Goal: Information Seeking & Learning: Learn about a topic

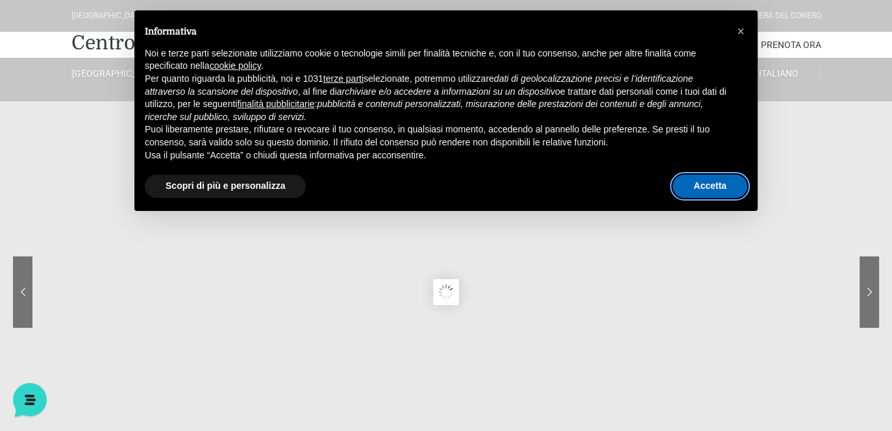
click at [709, 186] on button "Accetta" at bounding box center [710, 186] width 75 height 23
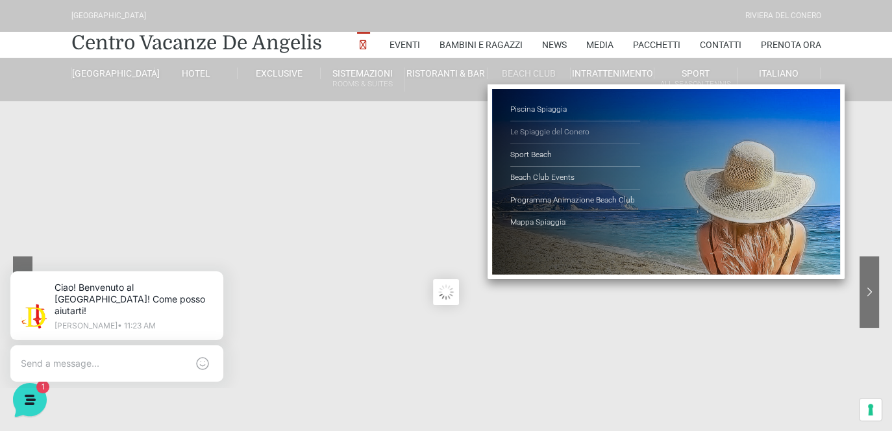
click at [545, 129] on link "Le Spiaggie del Conero" at bounding box center [575, 132] width 130 height 23
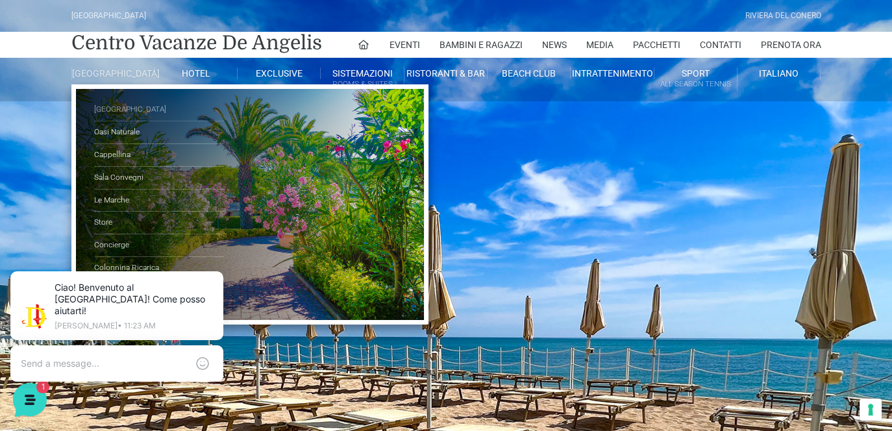
click at [119, 114] on link "[GEOGRAPHIC_DATA]" at bounding box center [159, 110] width 130 height 23
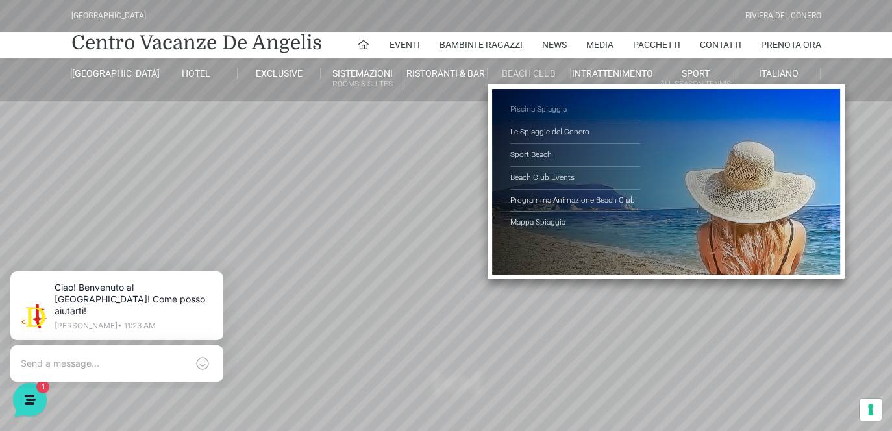
click at [540, 106] on link "Piscina Spiaggia" at bounding box center [575, 110] width 130 height 23
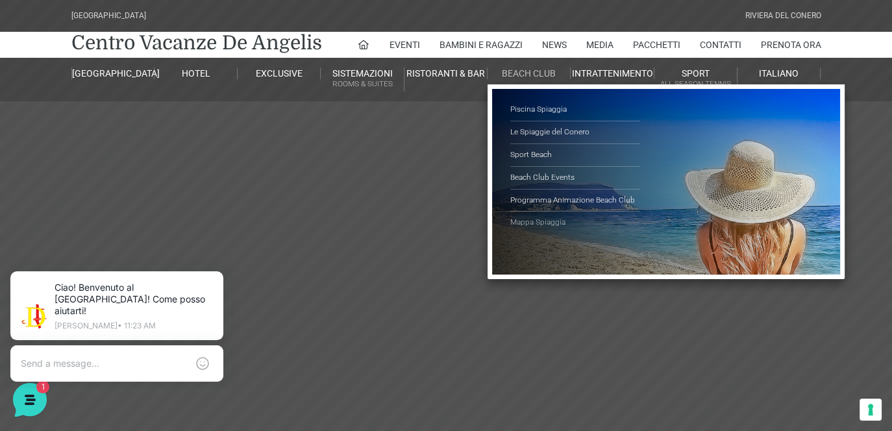
click at [533, 222] on link "Mappa Spiaggia" at bounding box center [575, 223] width 130 height 22
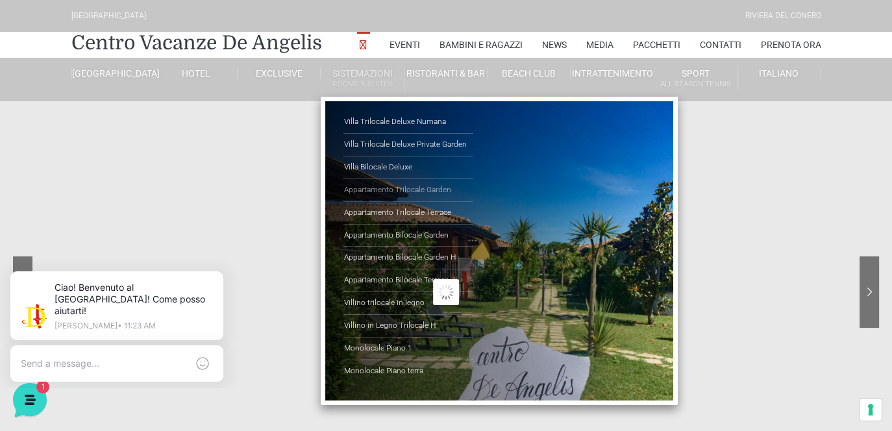
click at [405, 186] on link "Appartamento Trilocale Garden" at bounding box center [409, 190] width 130 height 23
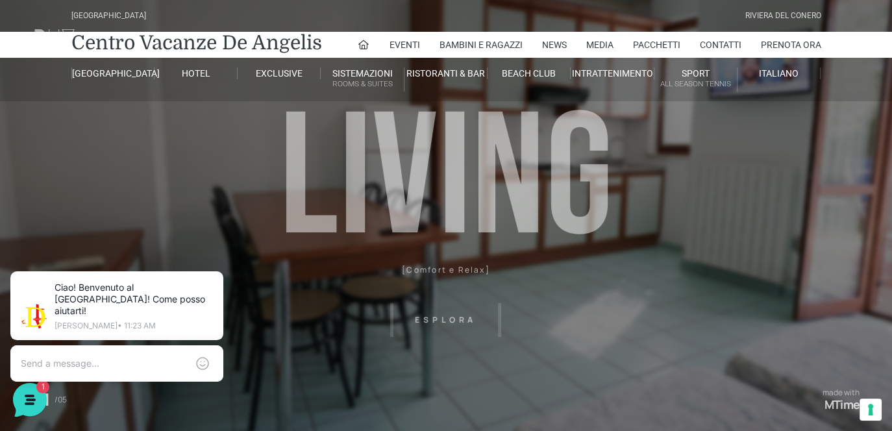
click at [444, 319] on header "Villaggio Hotel Resort Riviera Del Conero Centro Vacanze De Angelis Eventi Miss…" at bounding box center [446, 292] width 892 height 584
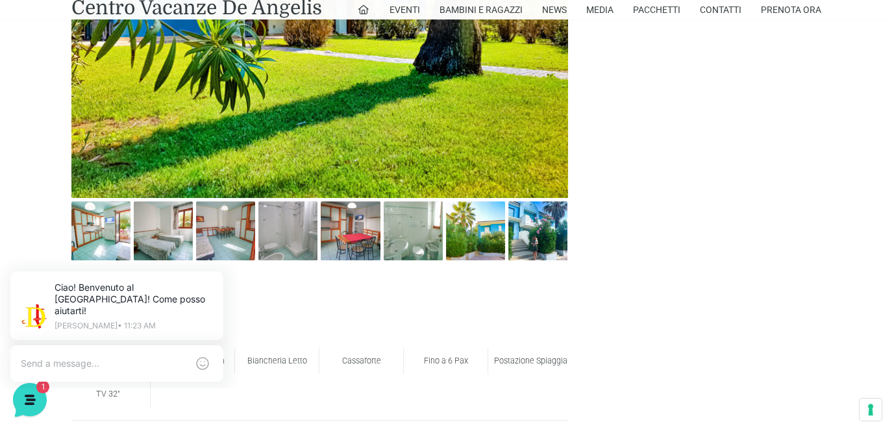
scroll to position [649, 0]
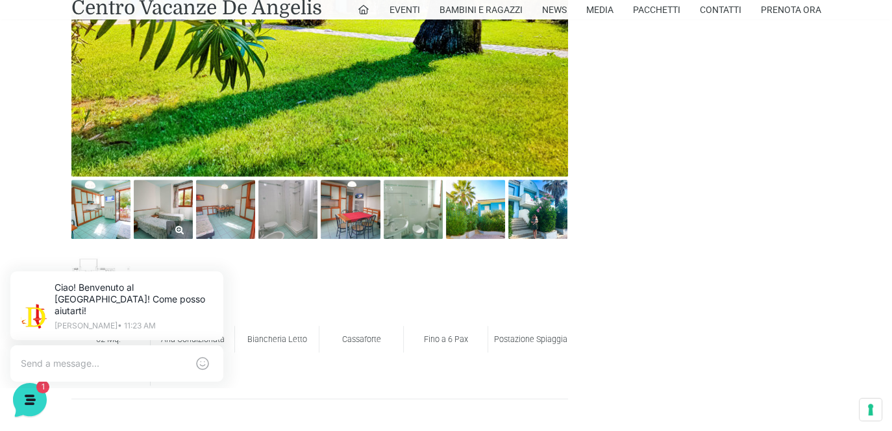
click at [167, 206] on img at bounding box center [163, 209] width 59 height 59
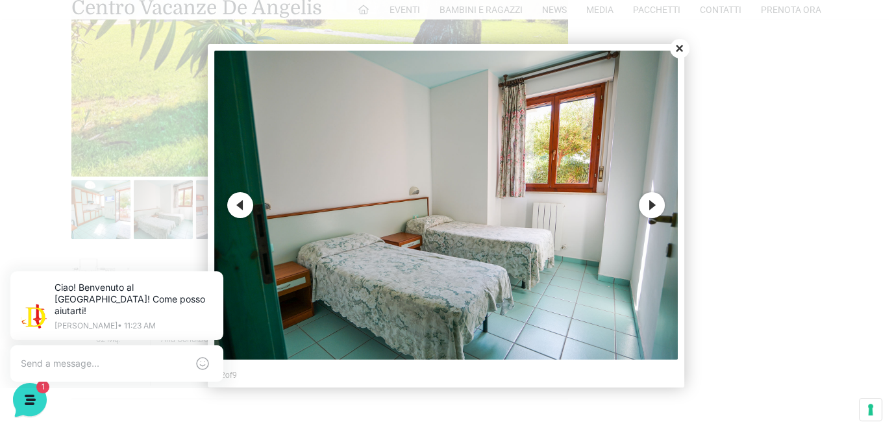
click at [679, 47] on button "Close" at bounding box center [679, 48] width 19 height 19
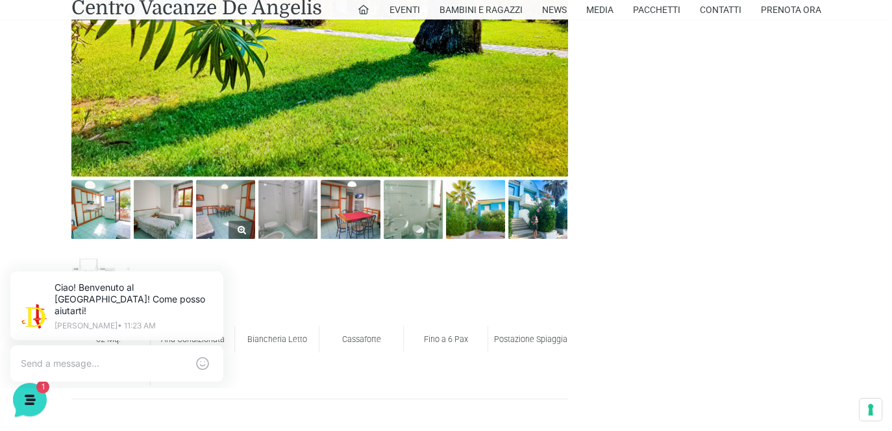
click at [221, 199] on img at bounding box center [225, 209] width 59 height 59
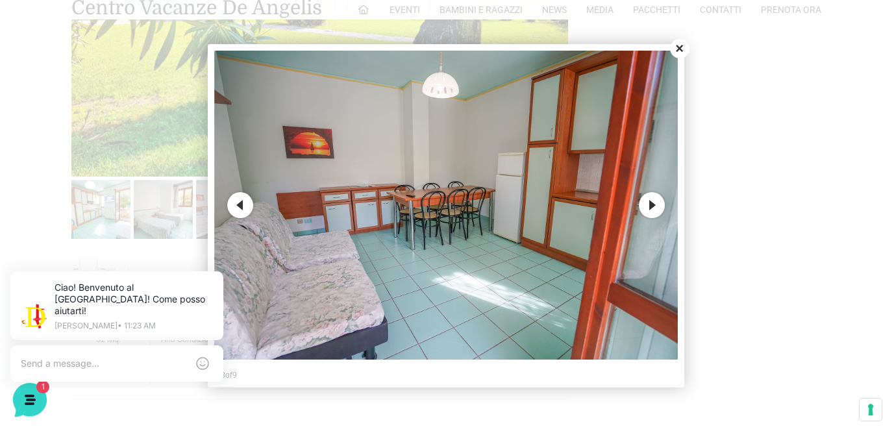
click at [680, 51] on button "Close" at bounding box center [679, 48] width 19 height 19
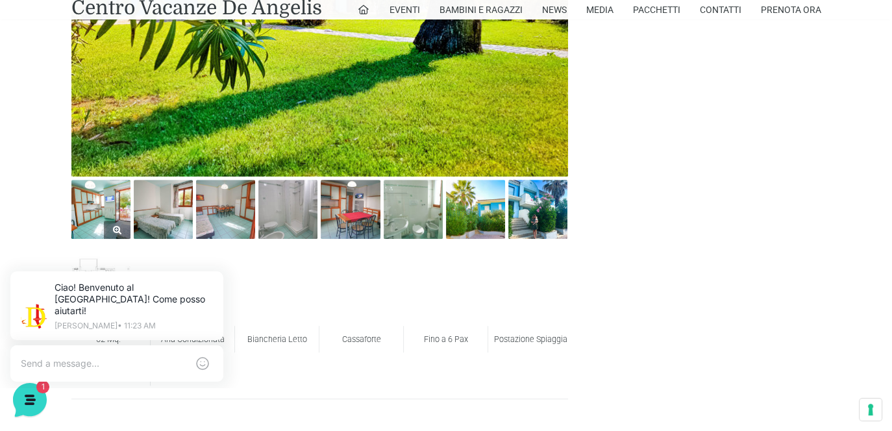
click at [91, 210] on img at bounding box center [100, 209] width 59 height 59
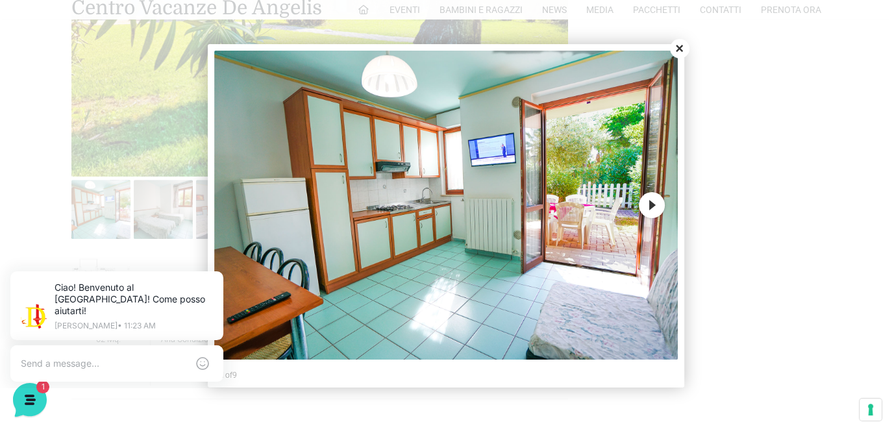
click at [682, 48] on button "Close" at bounding box center [679, 48] width 19 height 19
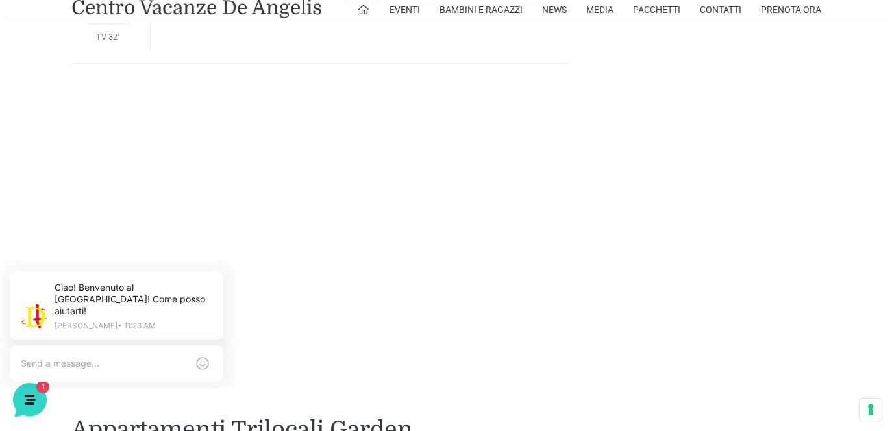
scroll to position [909, 0]
